Goal: Information Seeking & Learning: Learn about a topic

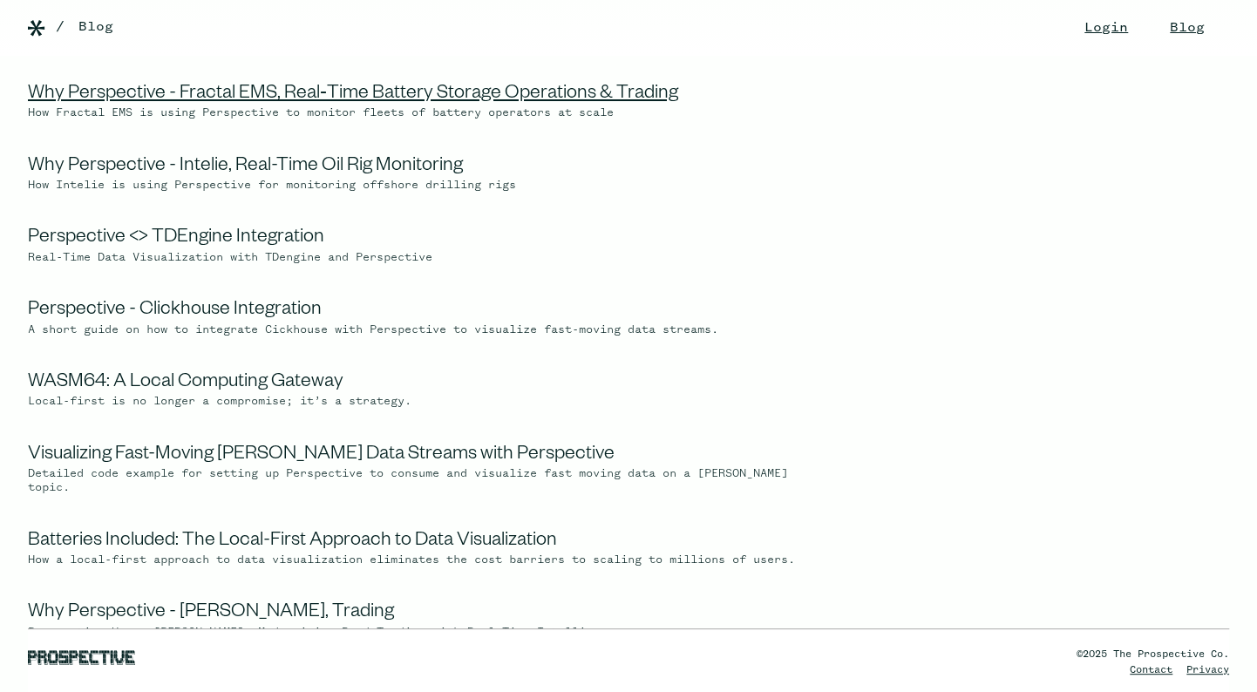
click at [444, 96] on link "Why Perspective - Fractal EMS, Real‑Time Battery Storage Operations & Trading" at bounding box center [353, 95] width 650 height 21
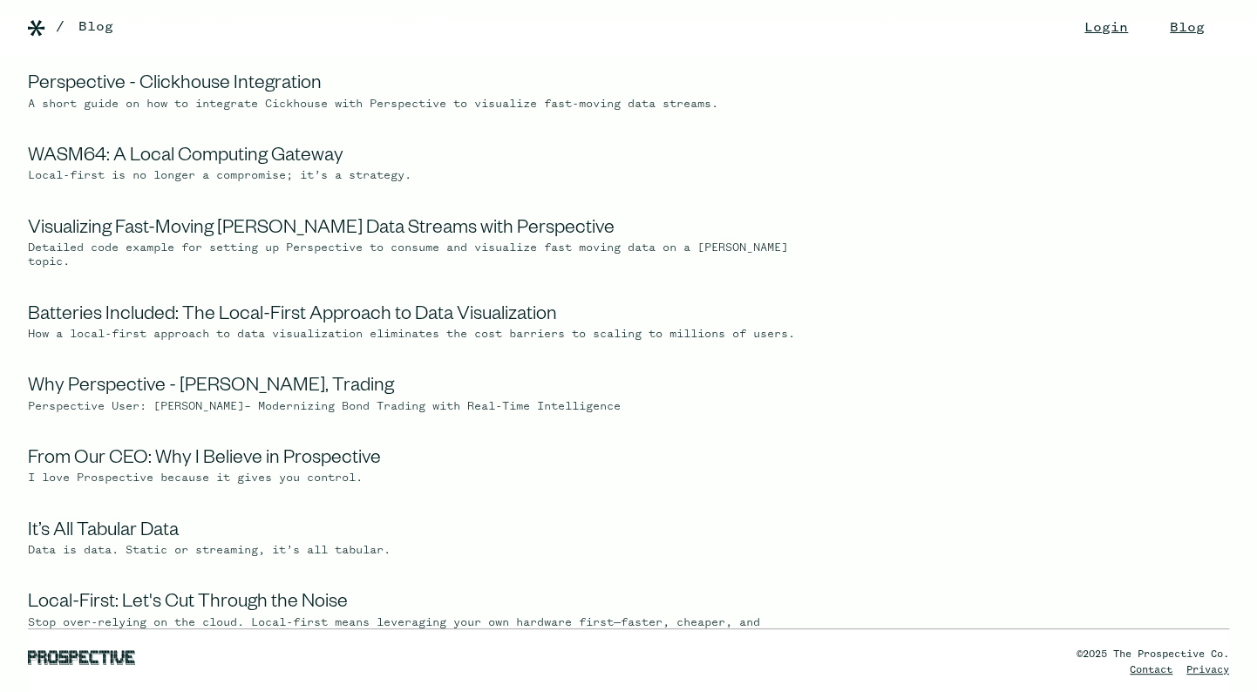
scroll to position [316, 0]
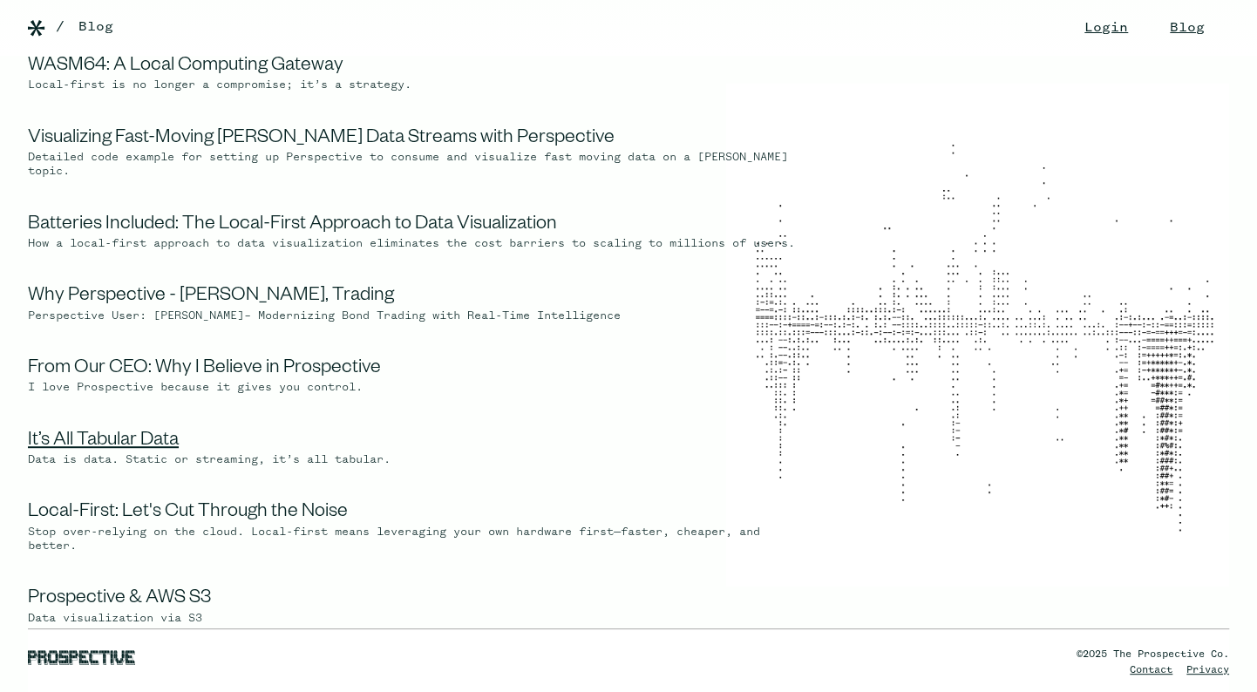
click at [79, 451] on link "It’s All Tabular Data" at bounding box center [103, 441] width 151 height 21
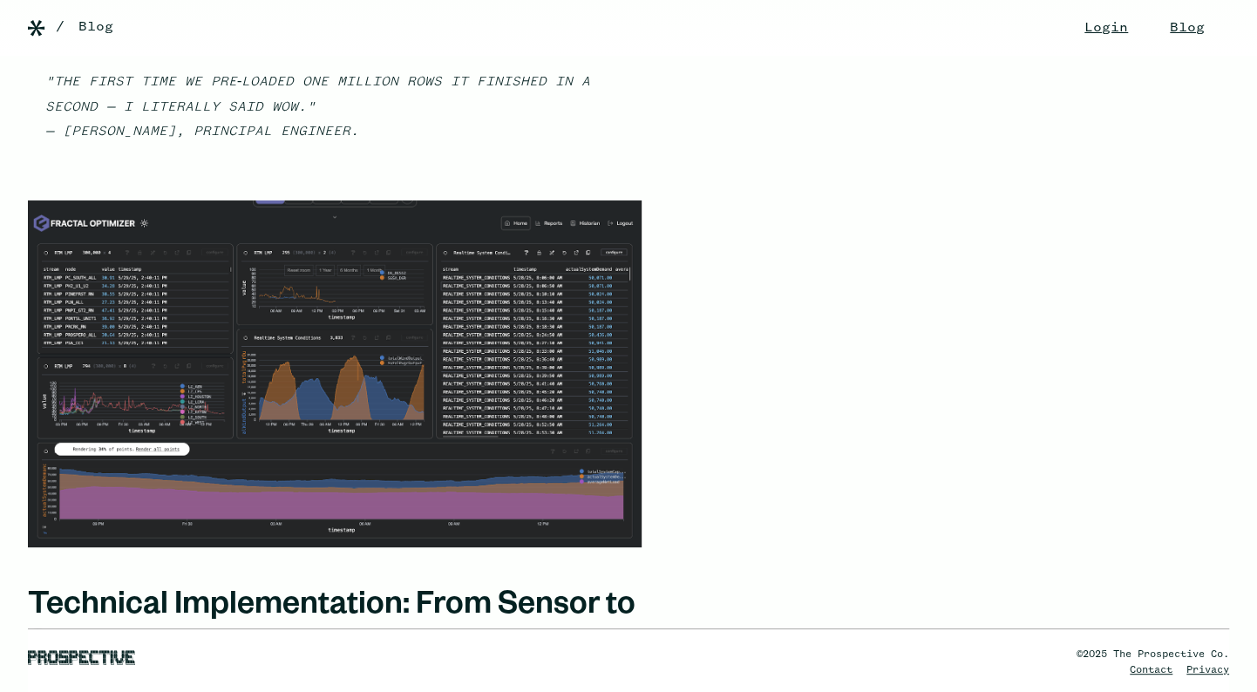
scroll to position [3644, 0]
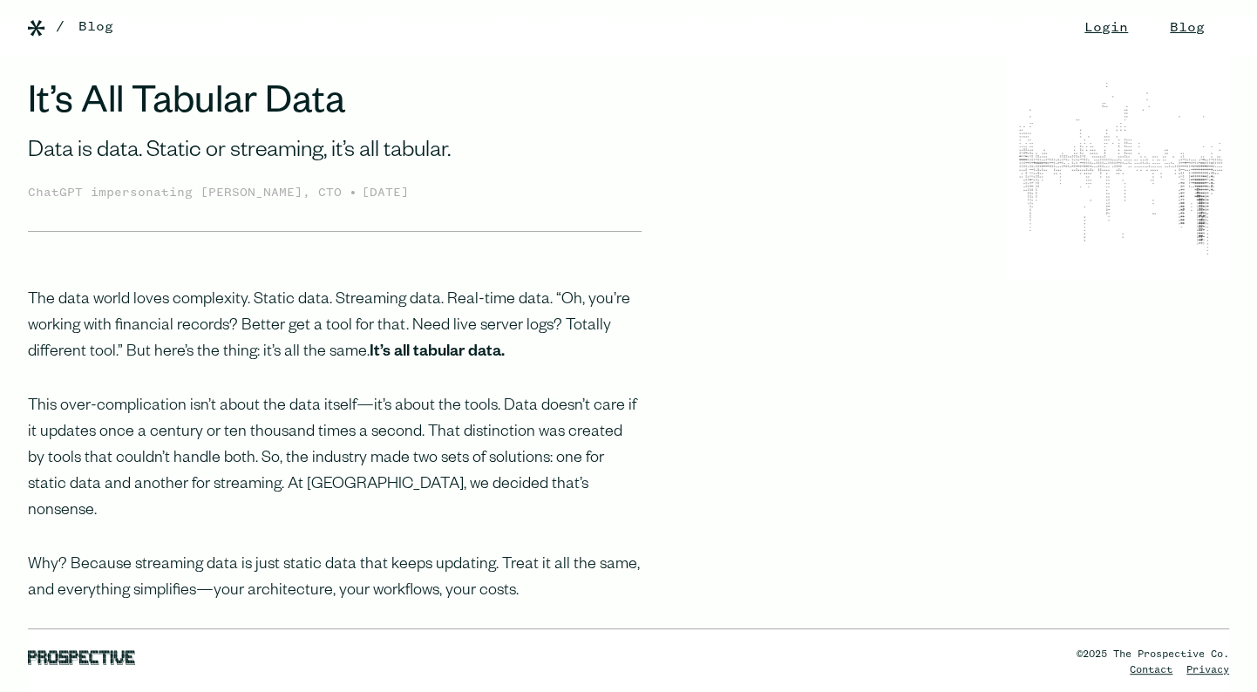
click at [1081, 27] on div "/ Blog" at bounding box center [641, 27] width 1171 height 21
click at [34, 26] on img at bounding box center [36, 28] width 17 height 17
